Goal: Book appointment/travel/reservation

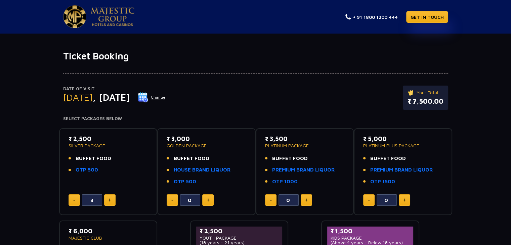
click at [128, 20] on img at bounding box center [113, 16] width 44 height 19
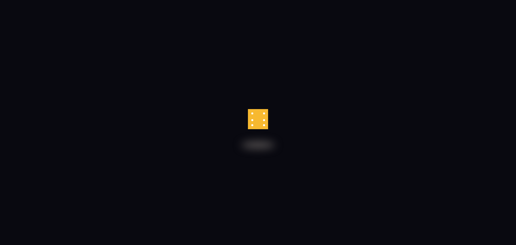
click at [262, 117] on div at bounding box center [258, 119] width 20 height 20
click at [255, 109] on div at bounding box center [258, 109] width 20 height 0
click at [255, 122] on div at bounding box center [258, 119] width 20 height 20
click at [248, 122] on div at bounding box center [248, 119] width 1 height 21
click at [256, 122] on div at bounding box center [258, 119] width 20 height 20
